Goal: Task Accomplishment & Management: Manage account settings

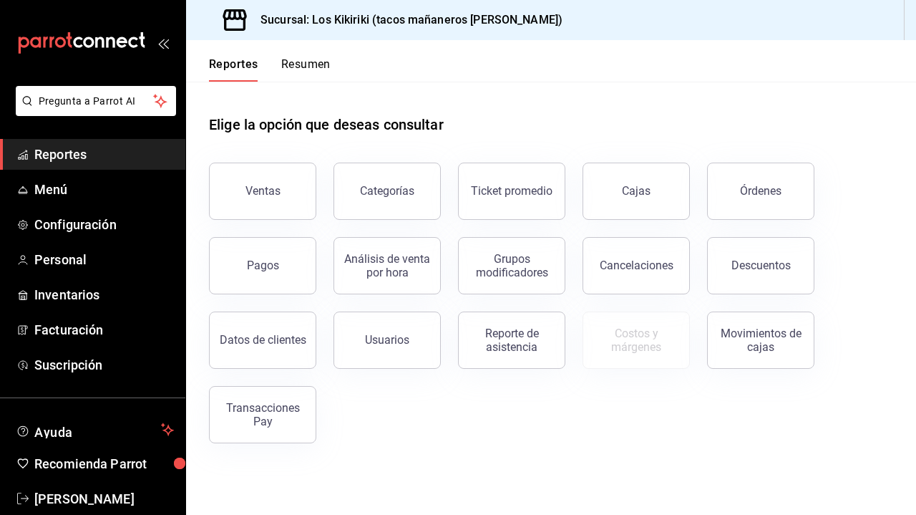
drag, startPoint x: 96, startPoint y: 156, endPoint x: 88, endPoint y: 156, distance: 7.9
click at [95, 156] on span "Reportes" at bounding box center [104, 154] width 140 height 19
click at [45, 185] on span "Menú" at bounding box center [104, 189] width 140 height 19
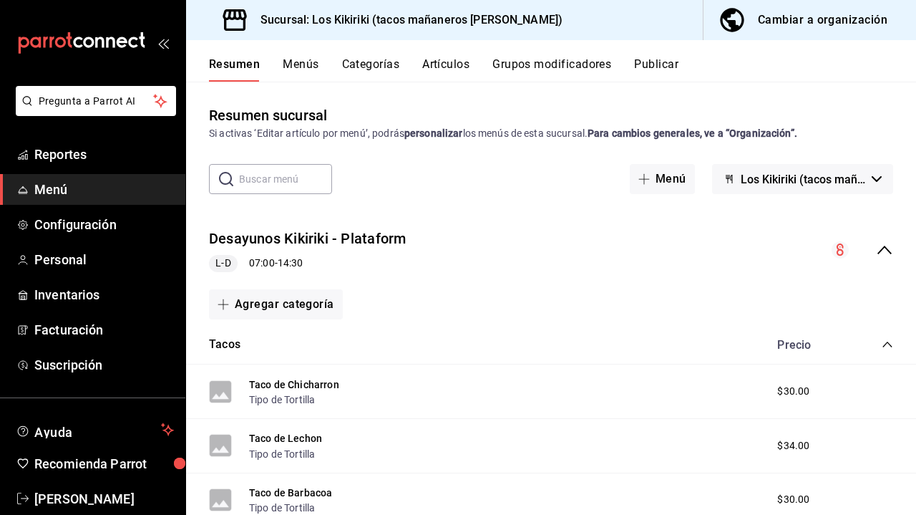
click at [886, 255] on icon "collapse-menu-row" at bounding box center [884, 249] width 17 height 17
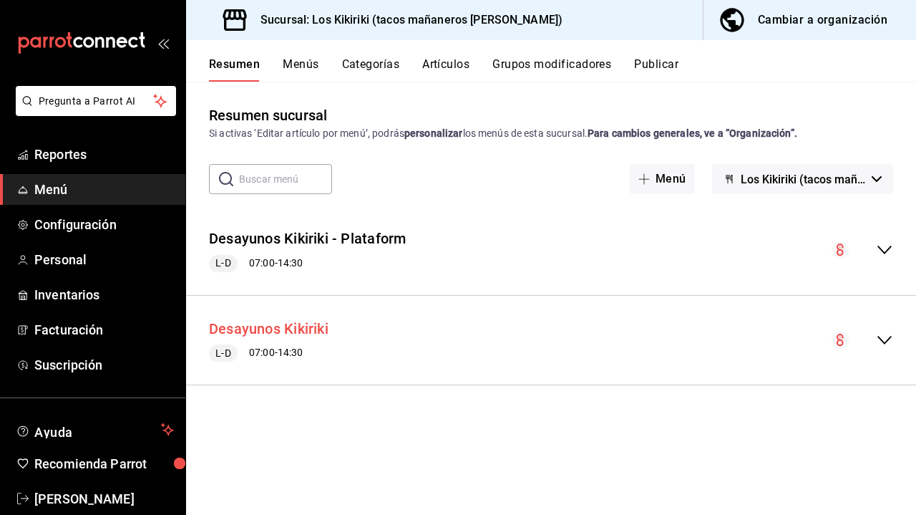
click at [284, 329] on button "Desayunos Kikiriki" at bounding box center [269, 329] width 120 height 21
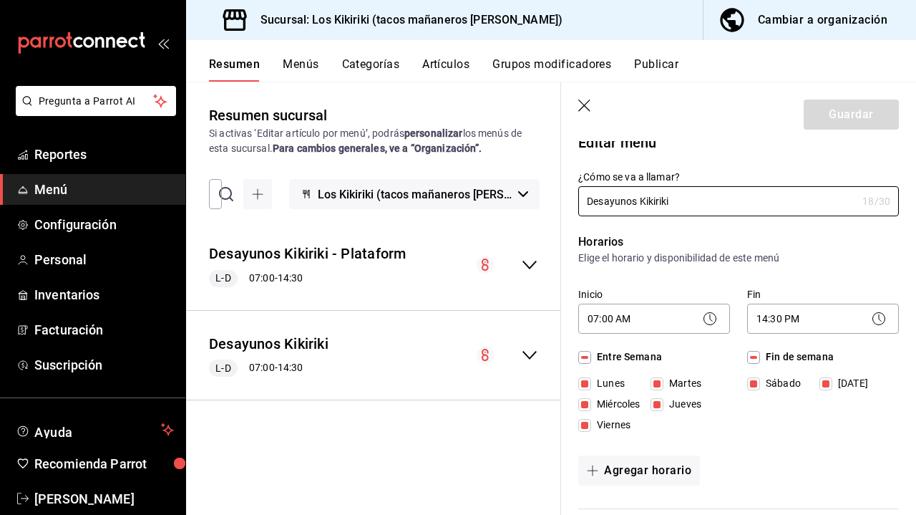
scroll to position [19, 0]
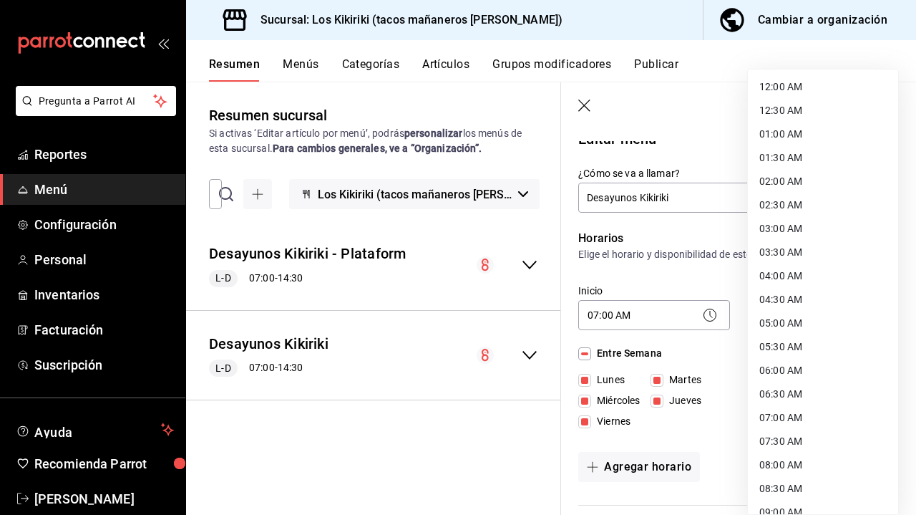
click at [858, 313] on body "Pregunta a Parrot AI Reportes Menú Configuración Personal Inventarios Facturaci…" at bounding box center [458, 257] width 916 height 515
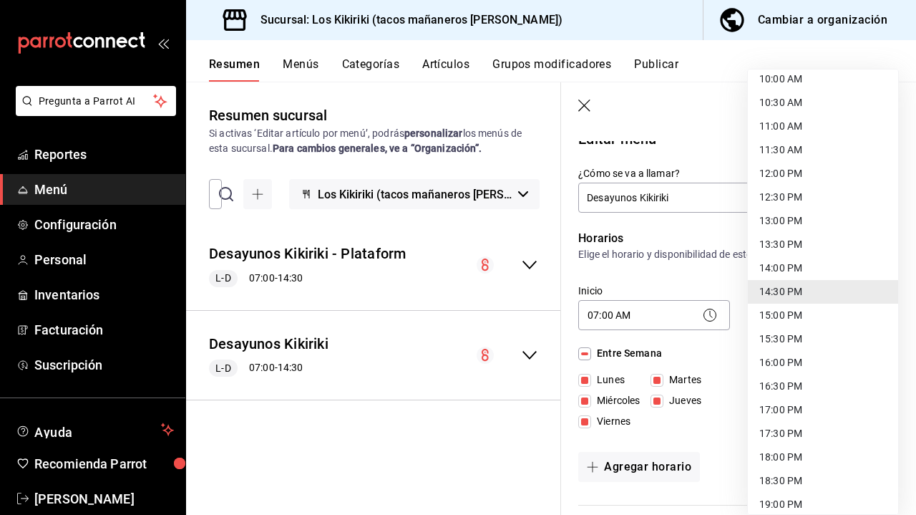
click at [828, 430] on li "17:30 PM" at bounding box center [823, 434] width 150 height 24
type input "17:30"
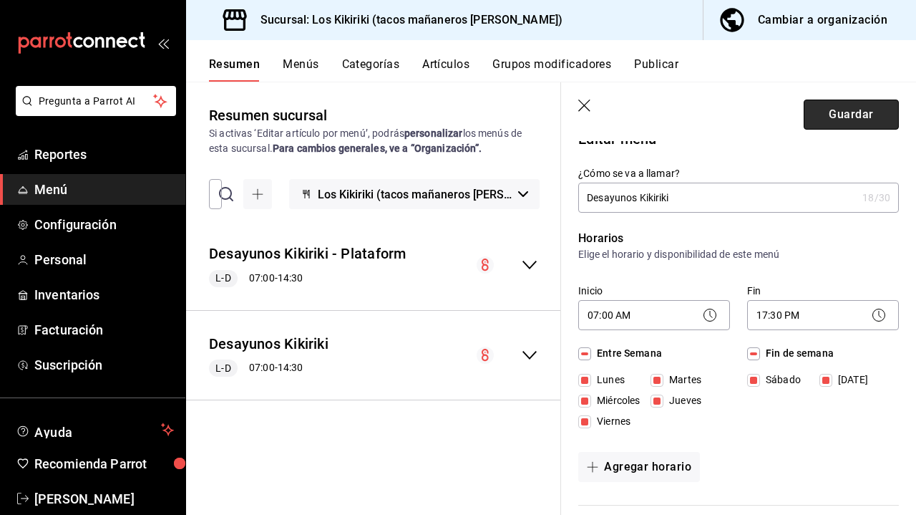
click at [859, 111] on button "Guardar" at bounding box center [851, 115] width 95 height 30
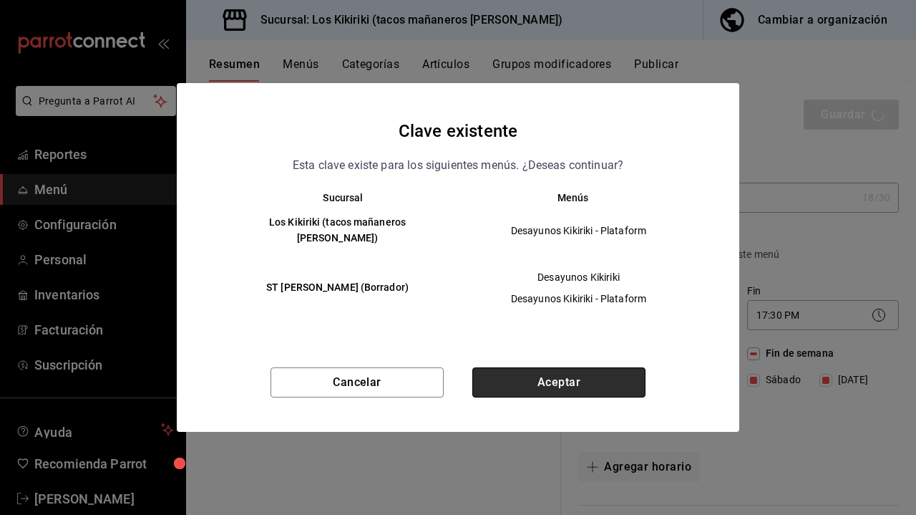
click at [584, 367] on button "Aceptar" at bounding box center [559, 382] width 173 height 30
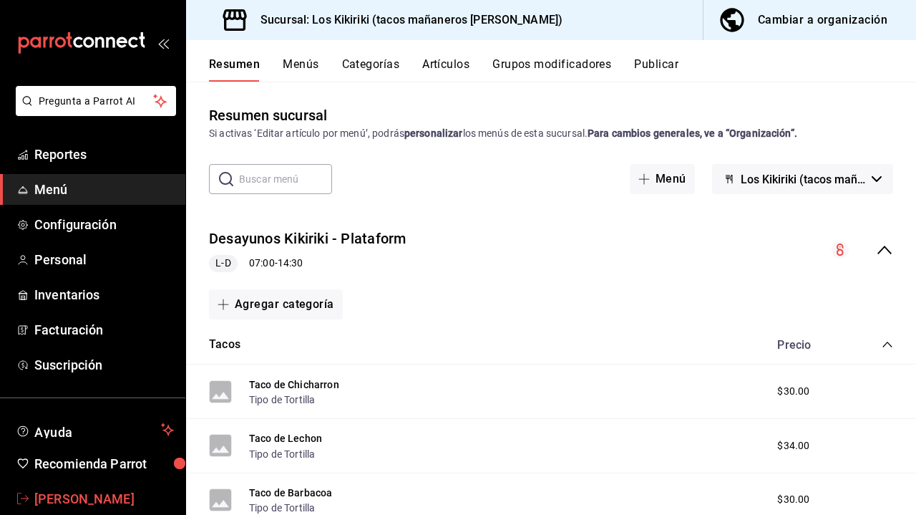
click at [134, 497] on span "[PERSON_NAME]" at bounding box center [104, 498] width 140 height 19
